Goal: Task Accomplishment & Management: Manage account settings

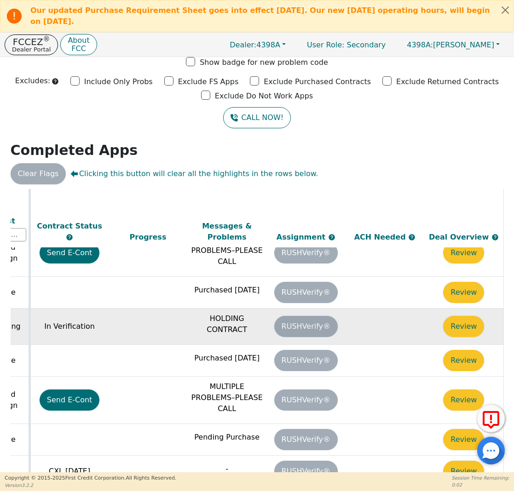
scroll to position [477, 515]
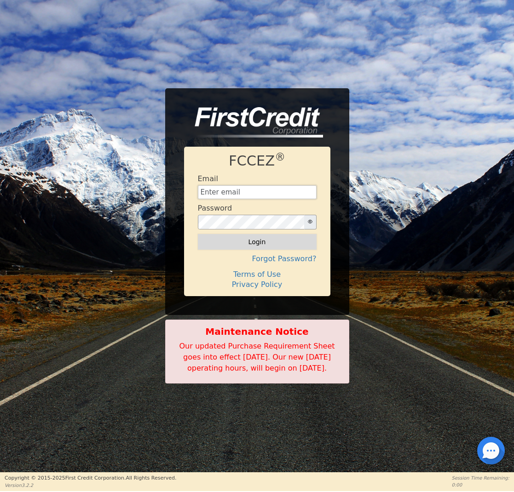
type input "[EMAIL_ADDRESS][DOMAIN_NAME]"
click at [257, 234] on button "Login" at bounding box center [257, 242] width 119 height 16
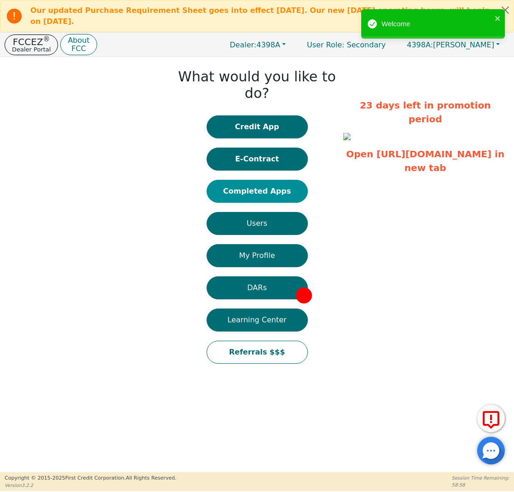
click at [276, 180] on button "Completed Apps" at bounding box center [256, 191] width 101 height 23
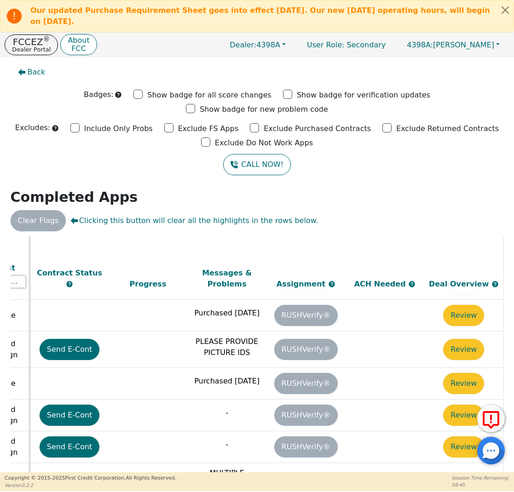
scroll to position [290, 515]
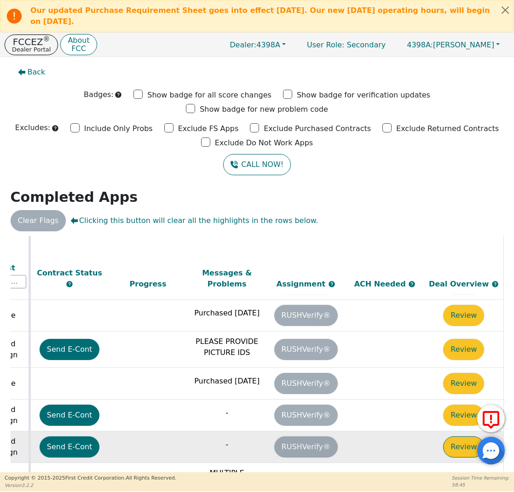
click at [459, 436] on button "Review" at bounding box center [463, 446] width 41 height 21
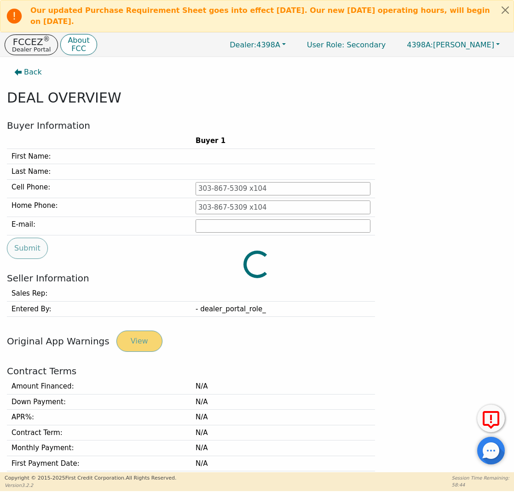
type input "[PHONE_NUMBER]"
type input "[PERSON_NAME][EMAIL_ADDRESS][PERSON_NAME][DOMAIN_NAME]"
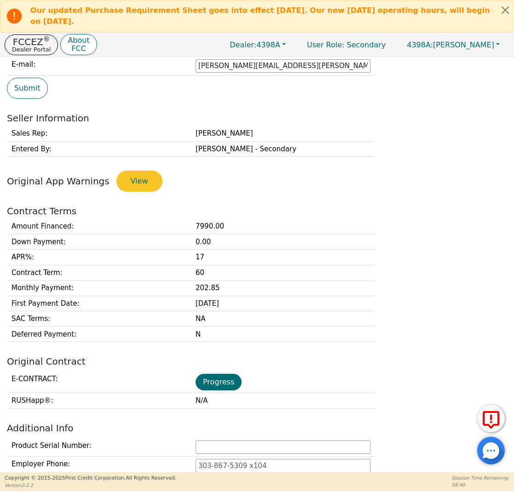
scroll to position [191, 0]
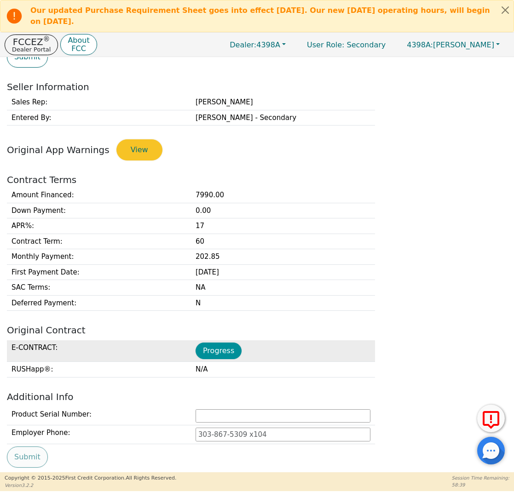
click at [217, 345] on button "Progress" at bounding box center [218, 351] width 46 height 17
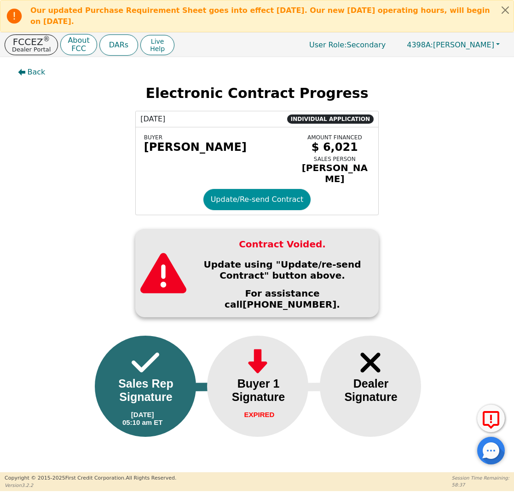
click at [263, 201] on button "Update/Re-send Contract" at bounding box center [257, 199] width 108 height 21
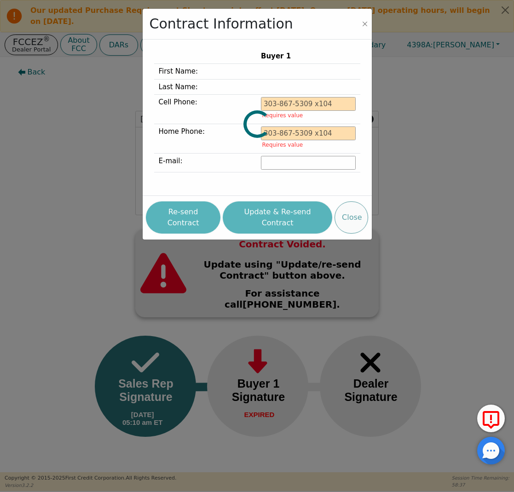
type input "[PHONE_NUMBER]"
type input "[PERSON_NAME][EMAIL_ADDRESS][PERSON_NAME][DOMAIN_NAME]"
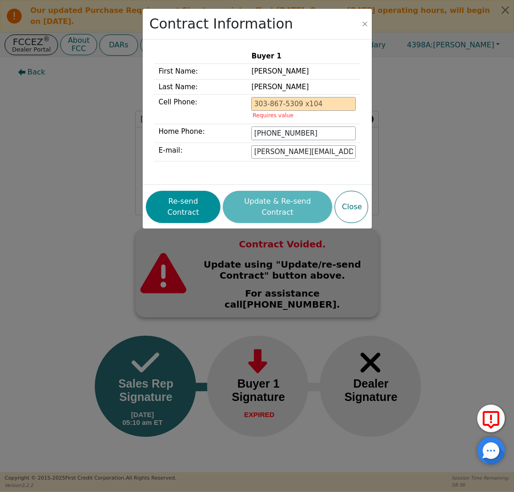
click at [177, 191] on button "Re-send Contract" at bounding box center [183, 207] width 74 height 32
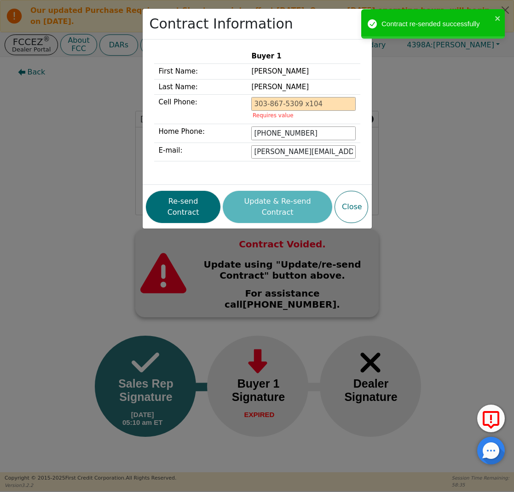
click at [45, 146] on div "Contract Information Buyer 1 First Name: [PERSON_NAME] Last Name: [PERSON_NAME]…" at bounding box center [257, 246] width 514 height 492
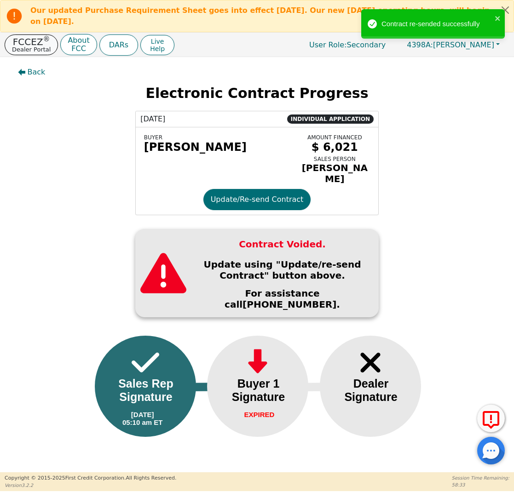
click at [32, 44] on p "FCCEZ ®" at bounding box center [31, 41] width 39 height 9
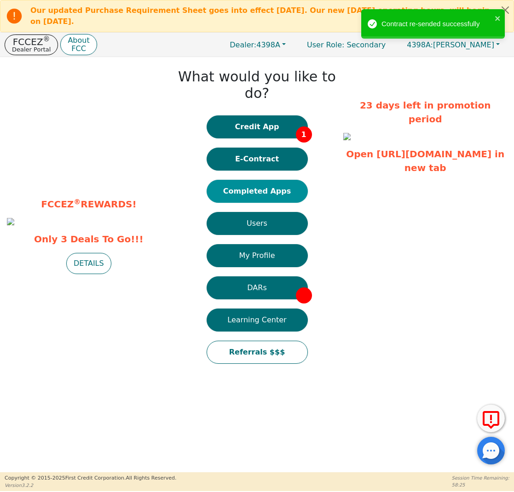
click at [268, 180] on button "Completed Apps" at bounding box center [256, 191] width 101 height 23
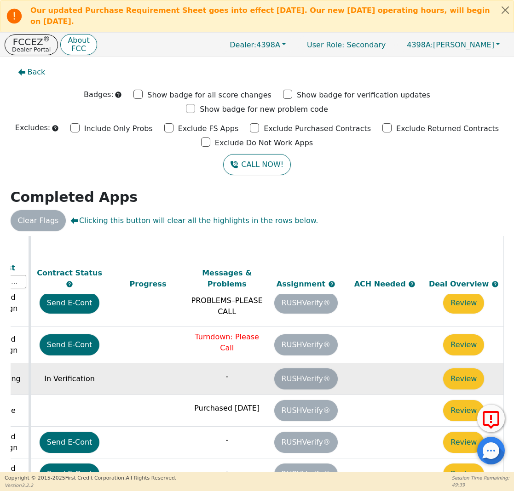
scroll to position [36, 515]
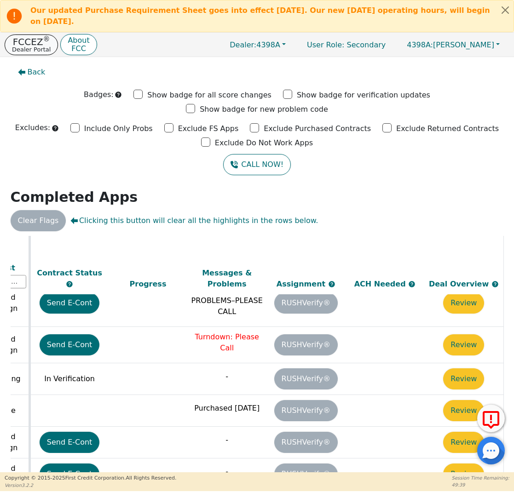
click at [32, 52] on p "Dealer Portal" at bounding box center [31, 49] width 39 height 6
